Goal: Task Accomplishment & Management: Manage account settings

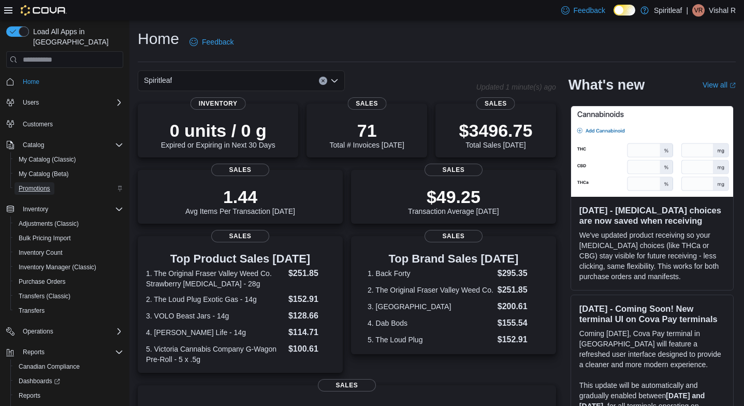
click at [33, 184] on span "Promotions" at bounding box center [35, 188] width 32 height 8
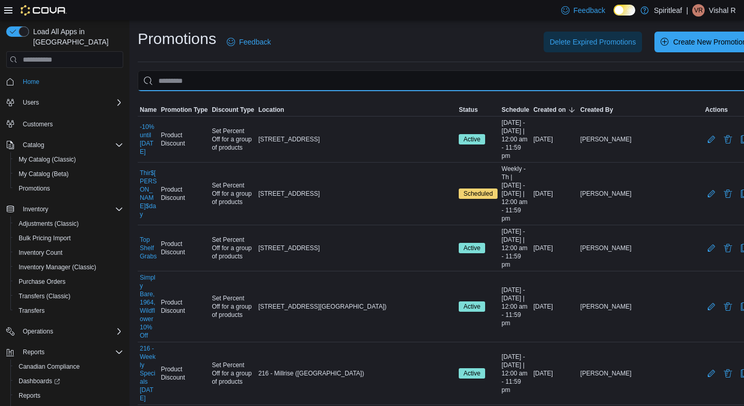
click at [188, 85] on input "This is a search bar. As you type, the results lower in the page will automatic…" at bounding box center [445, 80] width 615 height 21
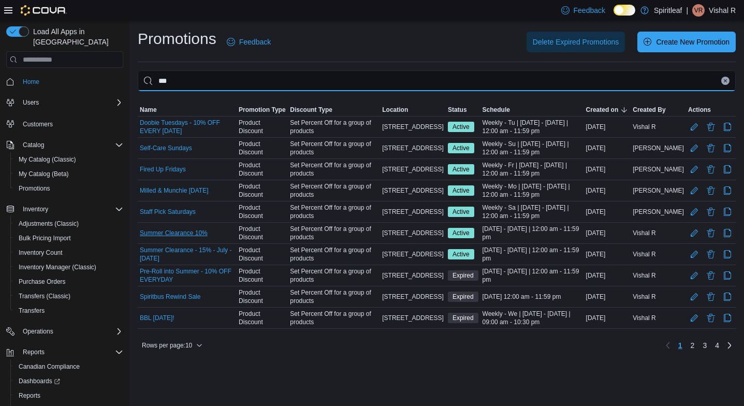
type input "***"
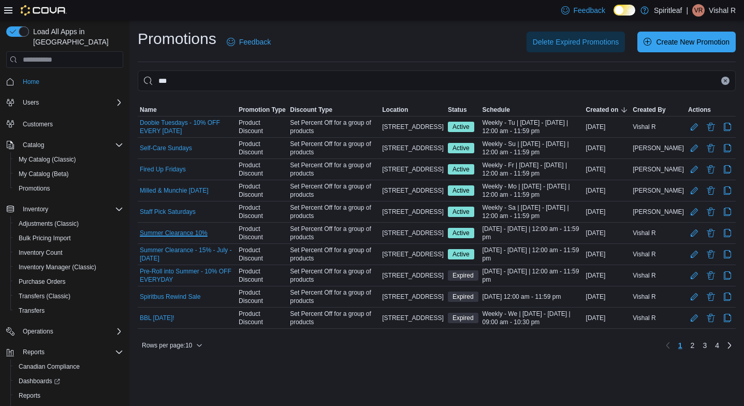
click at [163, 237] on link "Summer Clearance 10%" at bounding box center [174, 233] width 68 height 8
